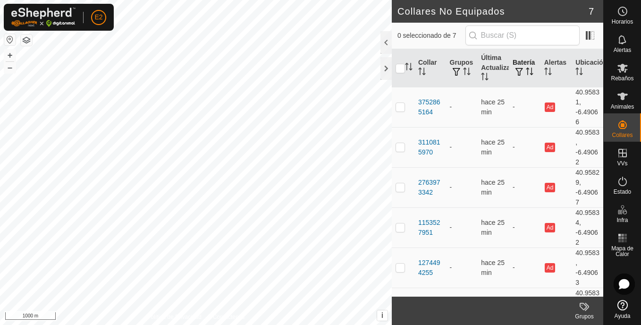
click at [515, 65] on th "Batería" at bounding box center [525, 68] width 32 height 38
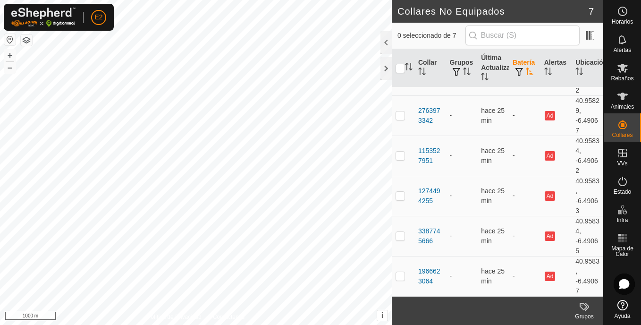
scroll to position [70, 0]
click at [605, 103] on div "Horarios Alertas Rebaños Animales Collares VVs Estado Infra Mapa de Calor Ayuda" at bounding box center [622, 162] width 38 height 325
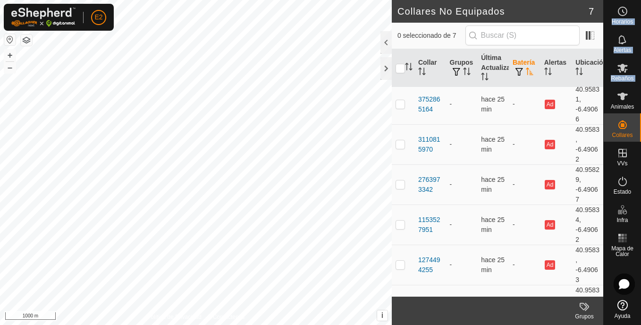
scroll to position [2, 0]
click at [510, 103] on td "-" at bounding box center [525, 105] width 32 height 40
click at [510, 107] on td "-" at bounding box center [525, 105] width 32 height 40
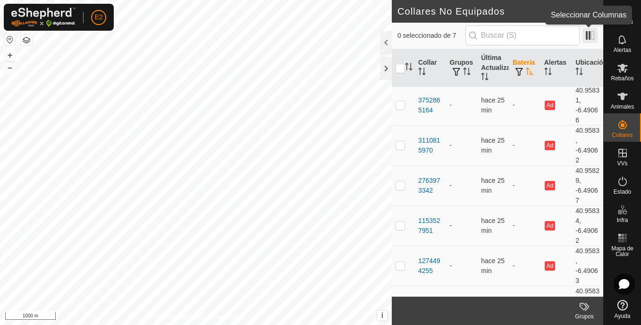
click at [586, 37] on span at bounding box center [589, 35] width 15 height 15
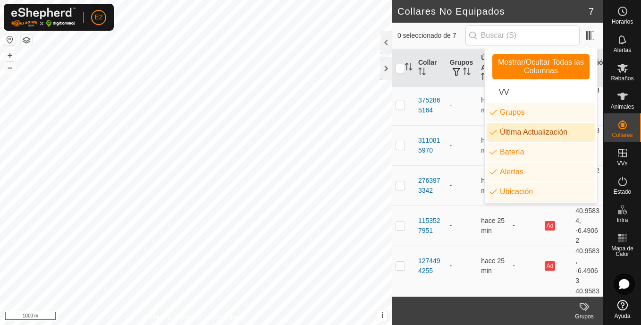
click at [492, 133] on li "Última Actualización" at bounding box center [541, 132] width 109 height 19
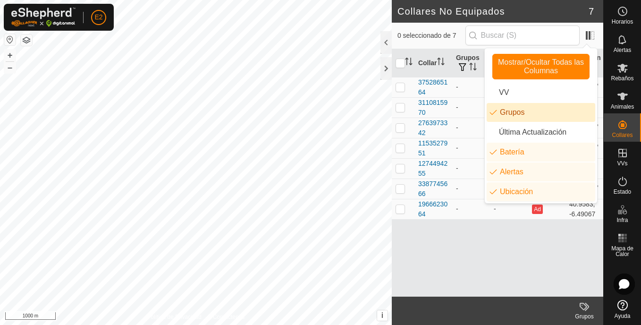
click at [494, 111] on li "Grupos" at bounding box center [541, 112] width 109 height 19
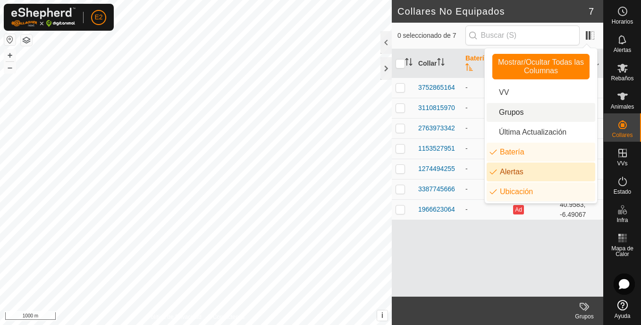
click at [494, 170] on li "Alertas" at bounding box center [541, 171] width 109 height 19
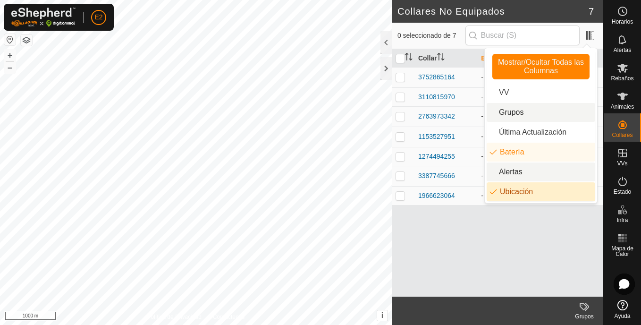
click at [497, 188] on li "Ubicación" at bounding box center [541, 191] width 109 height 19
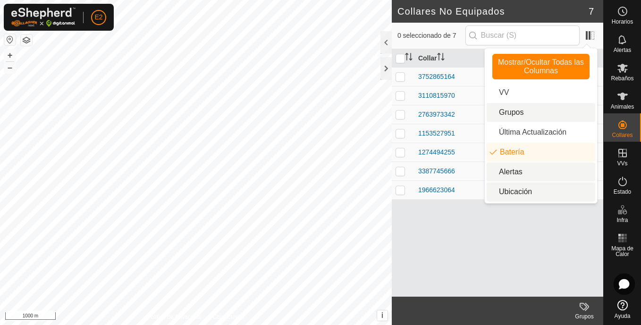
click at [462, 240] on div "Collar Batería 3752865164 - 3110815970 - 2763973342 - 1153527951 - 1274494255 -…" at bounding box center [497, 172] width 211 height 247
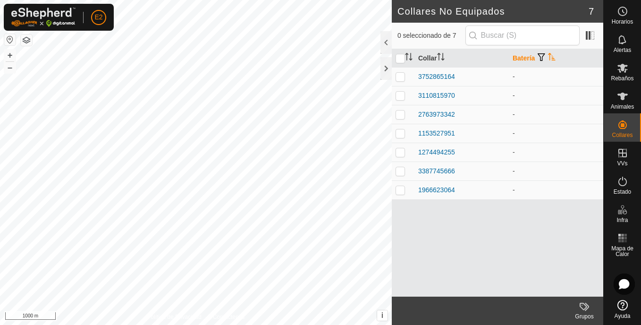
click at [552, 55] on icon "Activar para ordenar" at bounding box center [552, 57] width 8 height 8
click at [550, 56] on icon "Activar para ordenar" at bounding box center [551, 57] width 7 height 8
click at [543, 56] on span "button" at bounding box center [542, 57] width 8 height 8
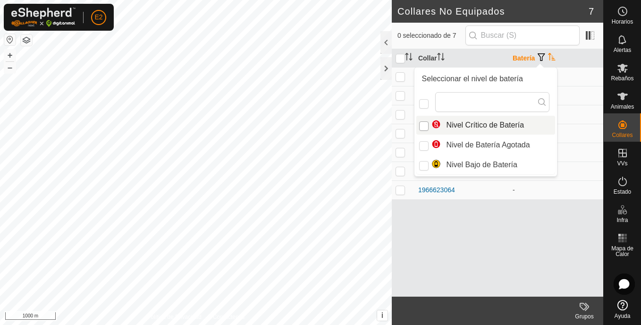
click at [424, 126] on input "Nivel Crítico de Batería" at bounding box center [423, 125] width 9 height 9
checkbox input "true"
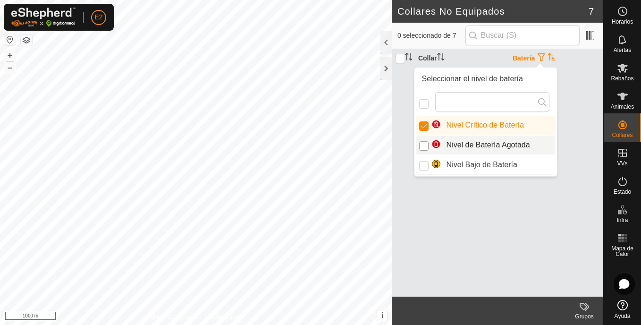
click at [427, 144] on input "Nivel de Batería Agotada" at bounding box center [423, 145] width 9 height 9
checkbox input "true"
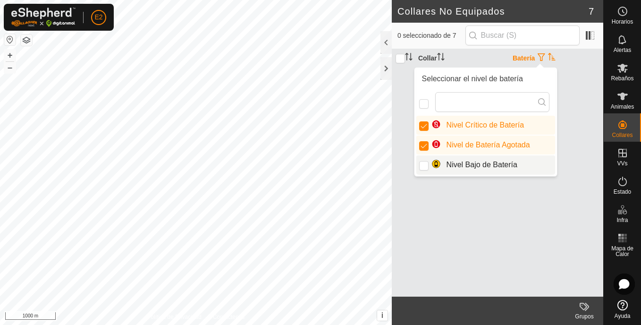
click at [429, 163] on li "Nivel Bajo de Batería" at bounding box center [485, 164] width 139 height 19
checkbox input "true"
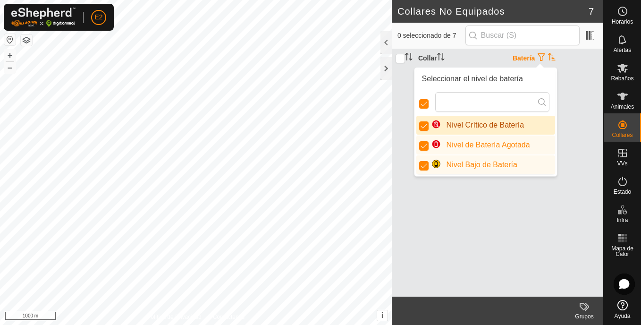
click at [565, 93] on div "Collar Batería" at bounding box center [497, 172] width 211 height 247
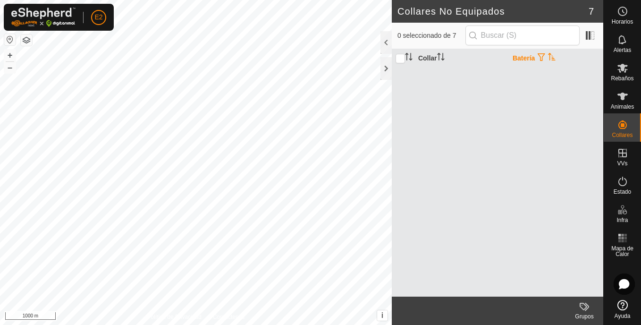
click at [551, 56] on icon "Activar para ordenar" at bounding box center [551, 57] width 7 height 8
click at [547, 58] on th "Batería" at bounding box center [556, 58] width 94 height 18
click at [541, 57] on span "button" at bounding box center [542, 57] width 8 height 8
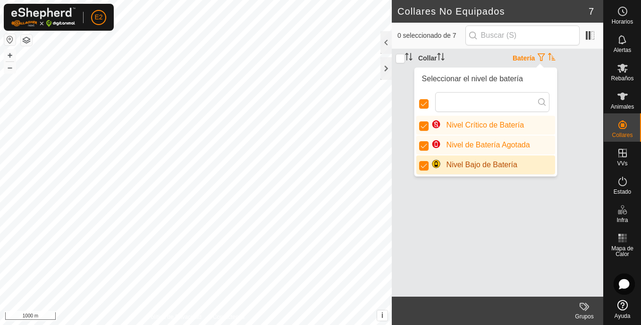
click at [444, 201] on div "Collar Batería" at bounding box center [497, 172] width 211 height 247
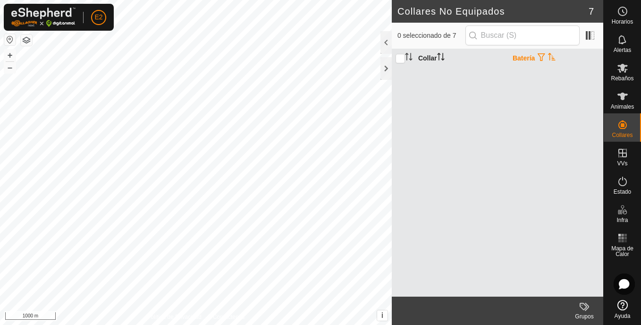
click at [440, 56] on icon "Activar para ordenar" at bounding box center [441, 57] width 8 height 8
click at [522, 57] on th "Batería" at bounding box center [556, 58] width 94 height 18
click at [594, 33] on span at bounding box center [589, 35] width 15 height 15
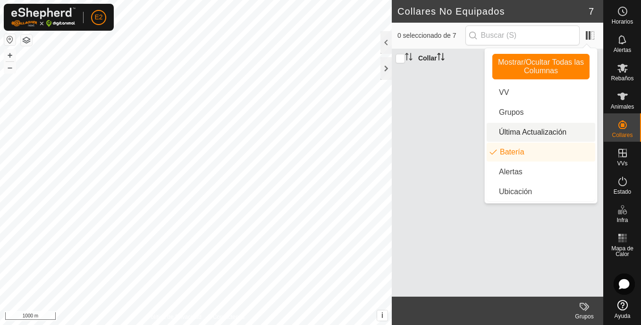
click at [524, 130] on li "Última Actualización" at bounding box center [541, 132] width 109 height 19
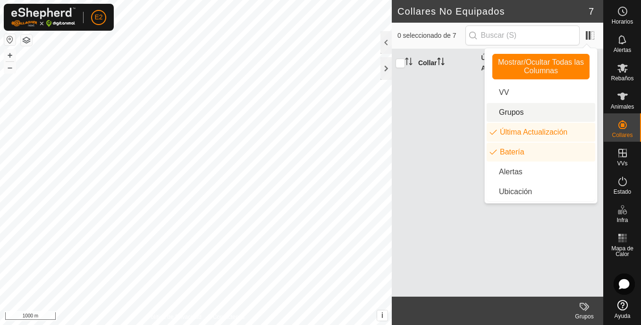
click at [522, 104] on li "Grupos" at bounding box center [541, 112] width 109 height 19
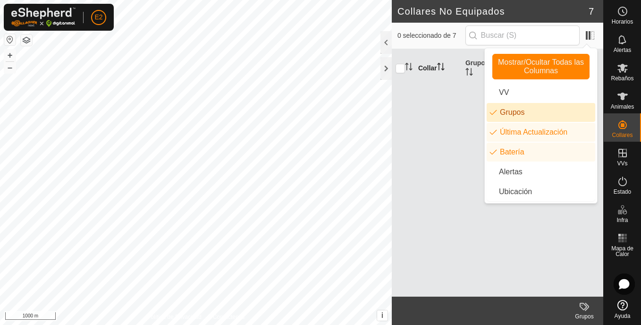
click at [457, 120] on div "Collar Grupos Última Actualización Batería" at bounding box center [497, 172] width 211 height 247
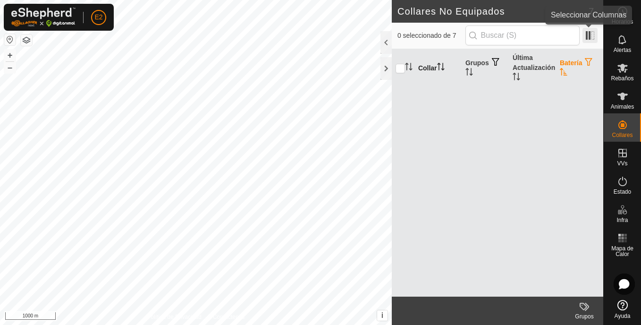
click at [593, 32] on span at bounding box center [589, 35] width 15 height 15
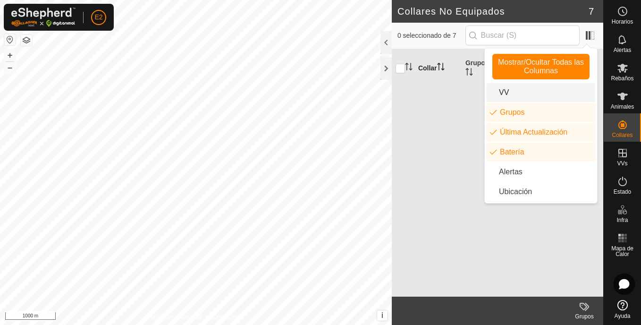
click at [546, 93] on li "VV" at bounding box center [541, 92] width 109 height 19
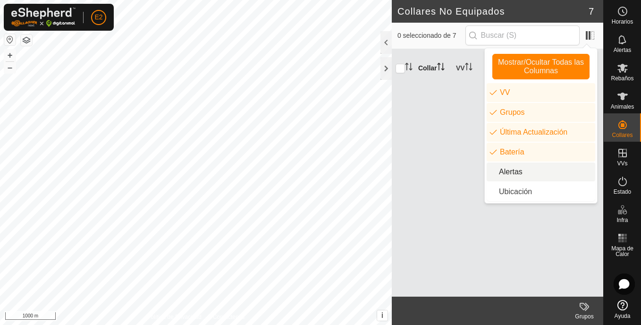
drag, startPoint x: 510, startPoint y: 170, endPoint x: 516, endPoint y: 174, distance: 7.2
click at [511, 173] on li "Alertas" at bounding box center [541, 171] width 109 height 19
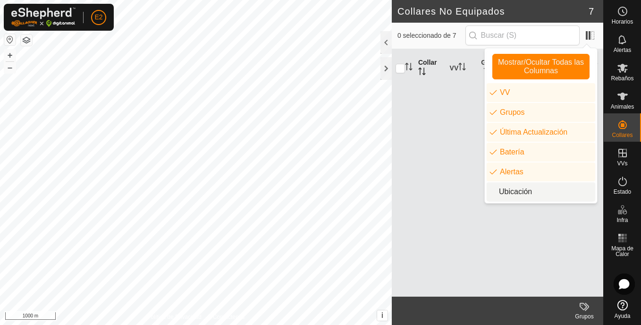
click at [524, 193] on li "Ubicación" at bounding box center [541, 191] width 109 height 19
drag, startPoint x: 415, startPoint y: 155, endPoint x: 429, endPoint y: 150, distance: 15.5
click at [416, 155] on div "Collar VV Grupos Última Actualización Batería Alertas Ubicación" at bounding box center [497, 172] width 211 height 247
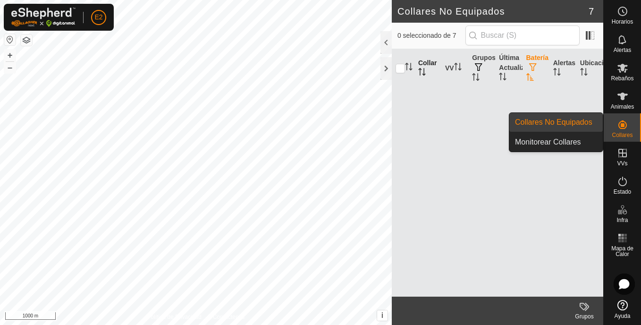
drag, startPoint x: 637, startPoint y: 128, endPoint x: 615, endPoint y: 129, distance: 22.2
click at [614, 128] on es-neckbands-svg-icon at bounding box center [622, 124] width 17 height 15
click at [589, 123] on link "Collares No Equipados" at bounding box center [555, 122] width 93 height 19
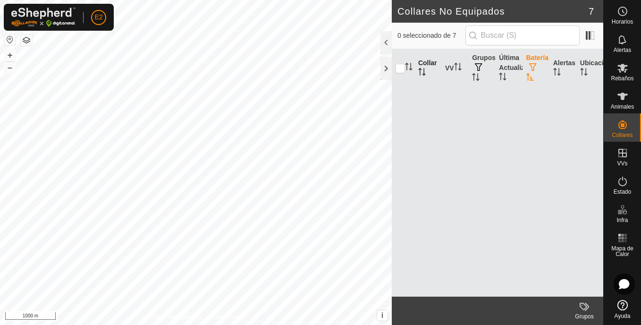
drag, startPoint x: 570, startPoint y: 199, endPoint x: 553, endPoint y: 195, distance: 16.8
click at [564, 198] on div "Collar VV Grupos Última Actualización Batería Alertas Ubicación" at bounding box center [497, 172] width 211 height 247
click at [387, 63] on div at bounding box center [385, 68] width 11 height 23
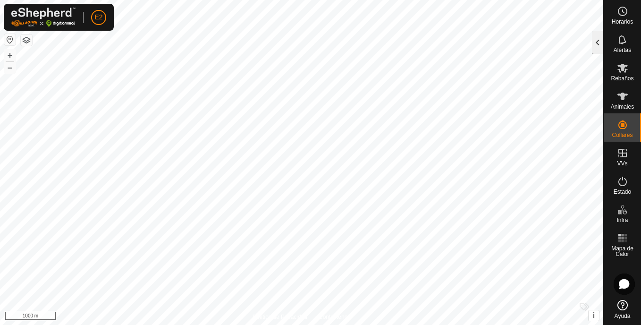
click at [601, 35] on div at bounding box center [597, 42] width 11 height 23
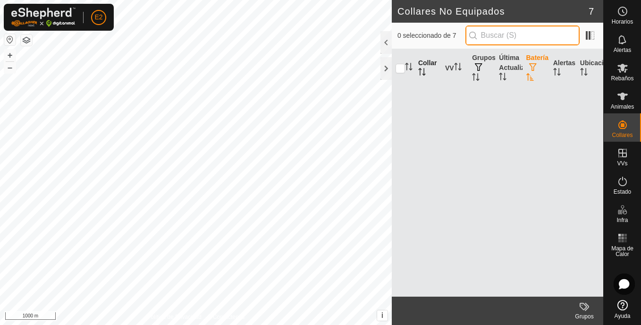
click at [517, 33] on input "text" at bounding box center [522, 35] width 114 height 20
click at [521, 43] on input "text" at bounding box center [522, 35] width 114 height 20
click at [530, 61] on th "Batería" at bounding box center [535, 68] width 27 height 39
click at [530, 67] on span "button" at bounding box center [533, 67] width 8 height 8
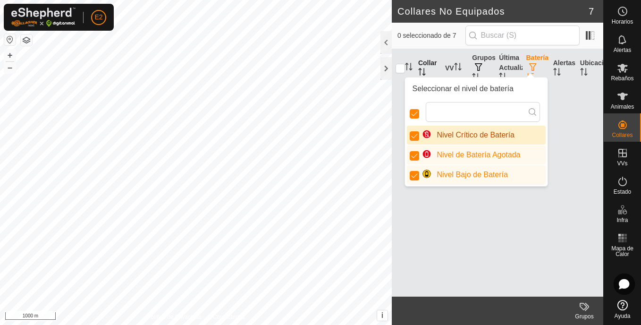
click at [408, 113] on div "Search results are available" at bounding box center [476, 111] width 139 height 27
click at [420, 115] on p-checkbox at bounding box center [416, 111] width 9 height 9
checkbox input "false"
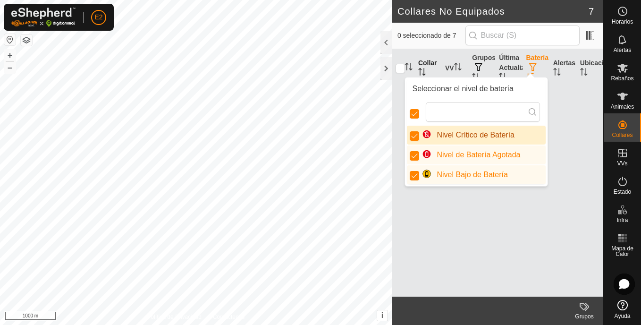
checkbox input "false"
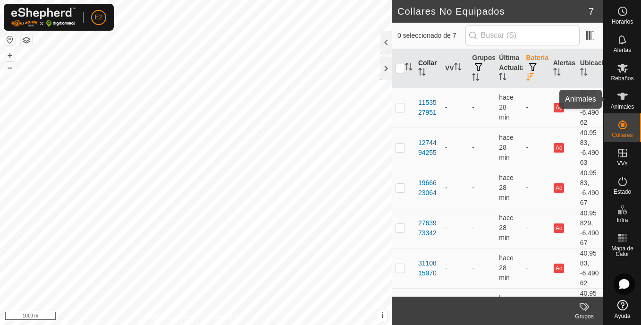
click at [619, 95] on icon at bounding box center [622, 97] width 10 height 8
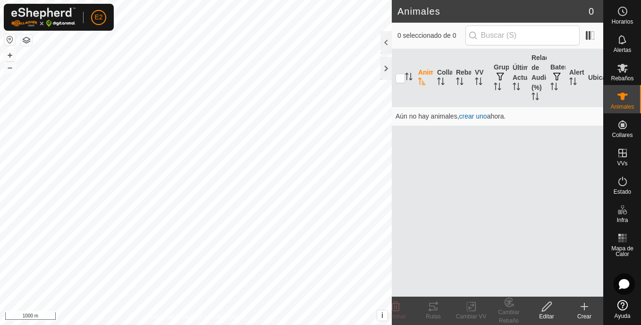
click at [626, 90] on es-animals-svg-icon at bounding box center [622, 96] width 17 height 15
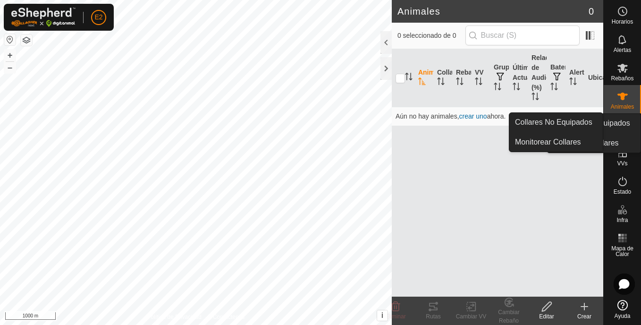
drag, startPoint x: 625, startPoint y: 115, endPoint x: 621, endPoint y: 121, distance: 7.5
click at [621, 121] on icon at bounding box center [622, 124] width 11 height 11
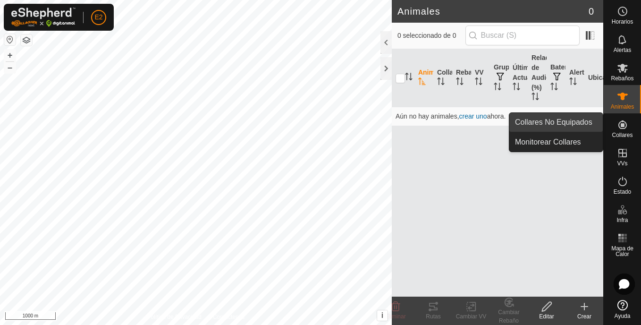
click at [581, 121] on link "Collares No Equipados" at bounding box center [555, 122] width 93 height 19
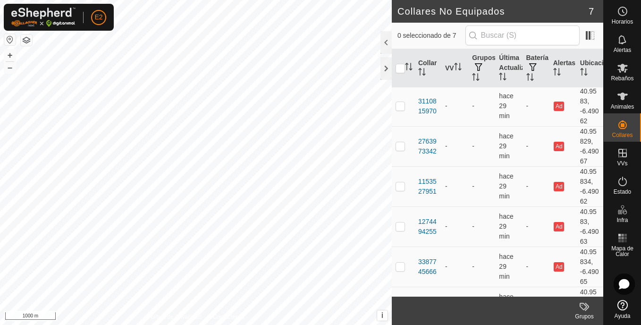
scroll to position [29, 0]
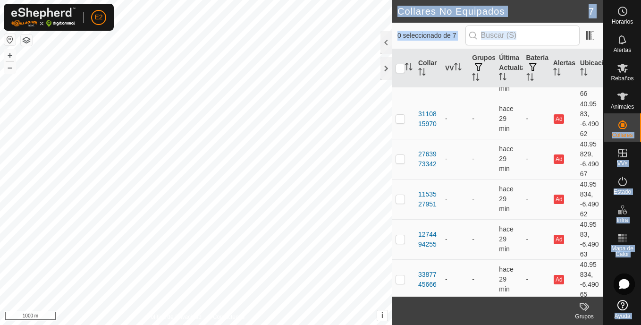
drag, startPoint x: 604, startPoint y: 126, endPoint x: 602, endPoint y: 105, distance: 21.8
click at [602, 105] on div "Horarios Alertas Rebaños Animales Collares VVs Estado Infra Mapa de Calor Ayuda…" at bounding box center [320, 162] width 641 height 325
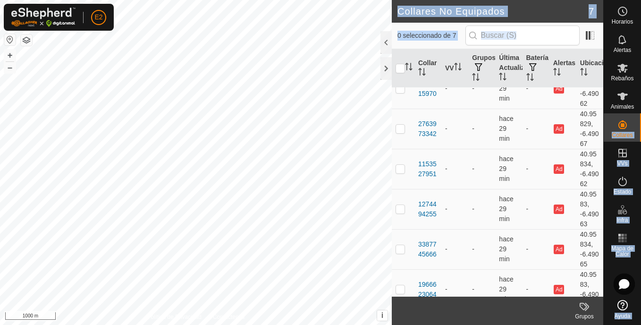
scroll to position [72, 0]
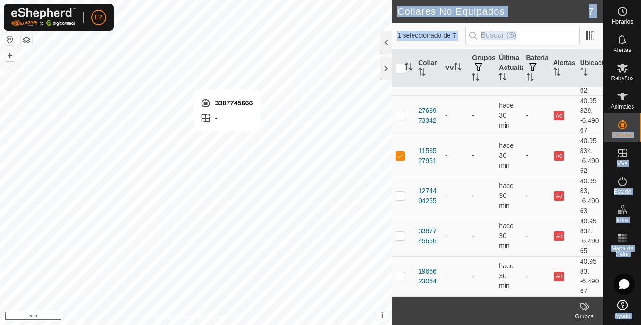
checkbox input "false"
checkbox input "true"
checkbox input "false"
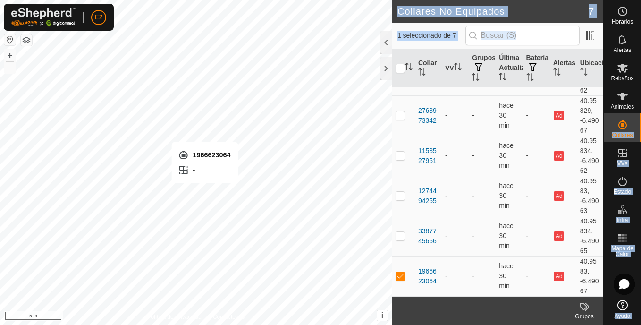
checkbox input "false"
checkbox input "true"
checkbox input "false"
